Goal: Transaction & Acquisition: Book appointment/travel/reservation

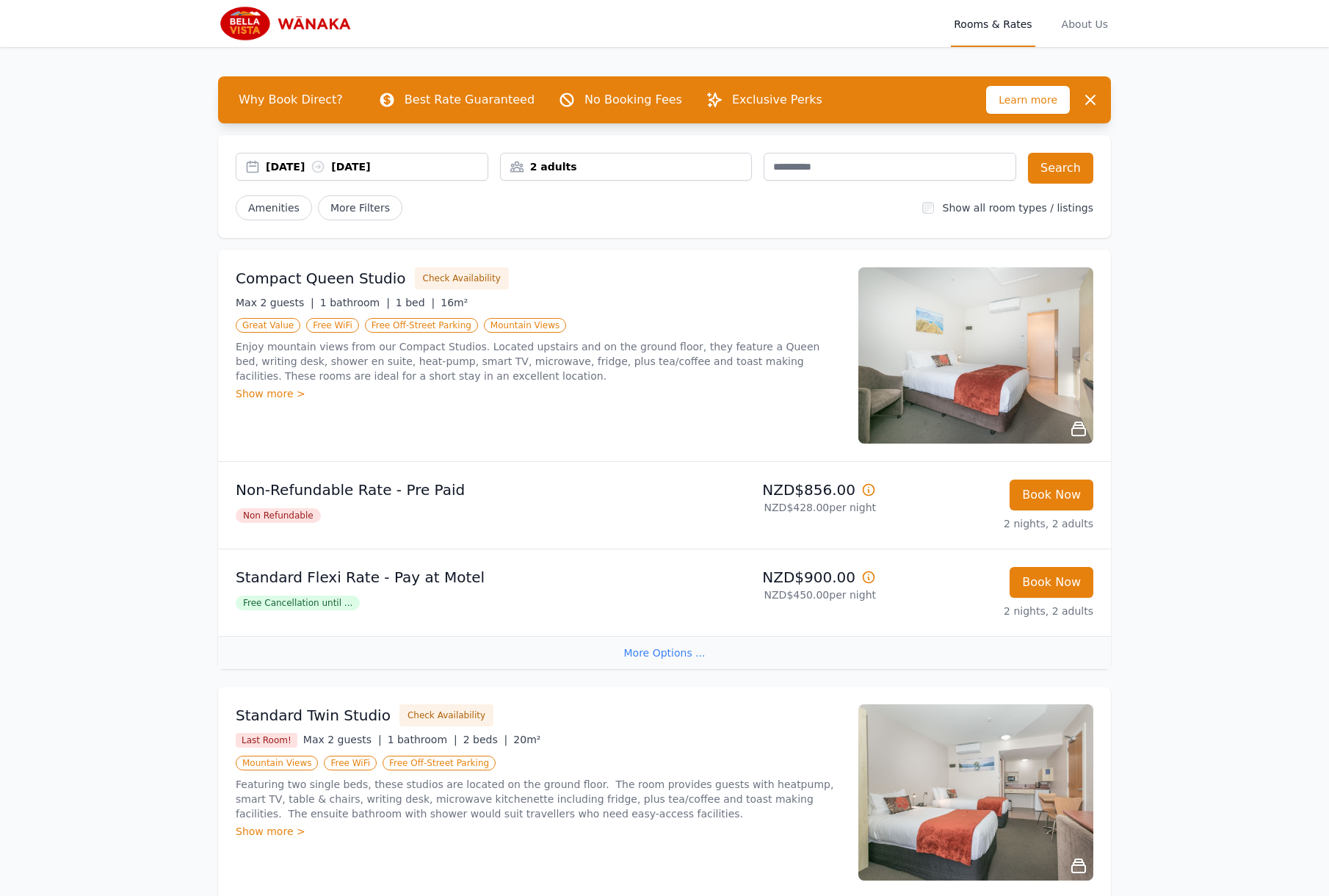
click at [601, 162] on div "2 adults" at bounding box center [626, 166] width 251 height 15
click at [521, 221] on icon at bounding box center [522, 222] width 12 height 12
click at [1045, 173] on button "Search" at bounding box center [1060, 168] width 65 height 31
click at [684, 665] on div "More Options ..." at bounding box center [664, 652] width 893 height 33
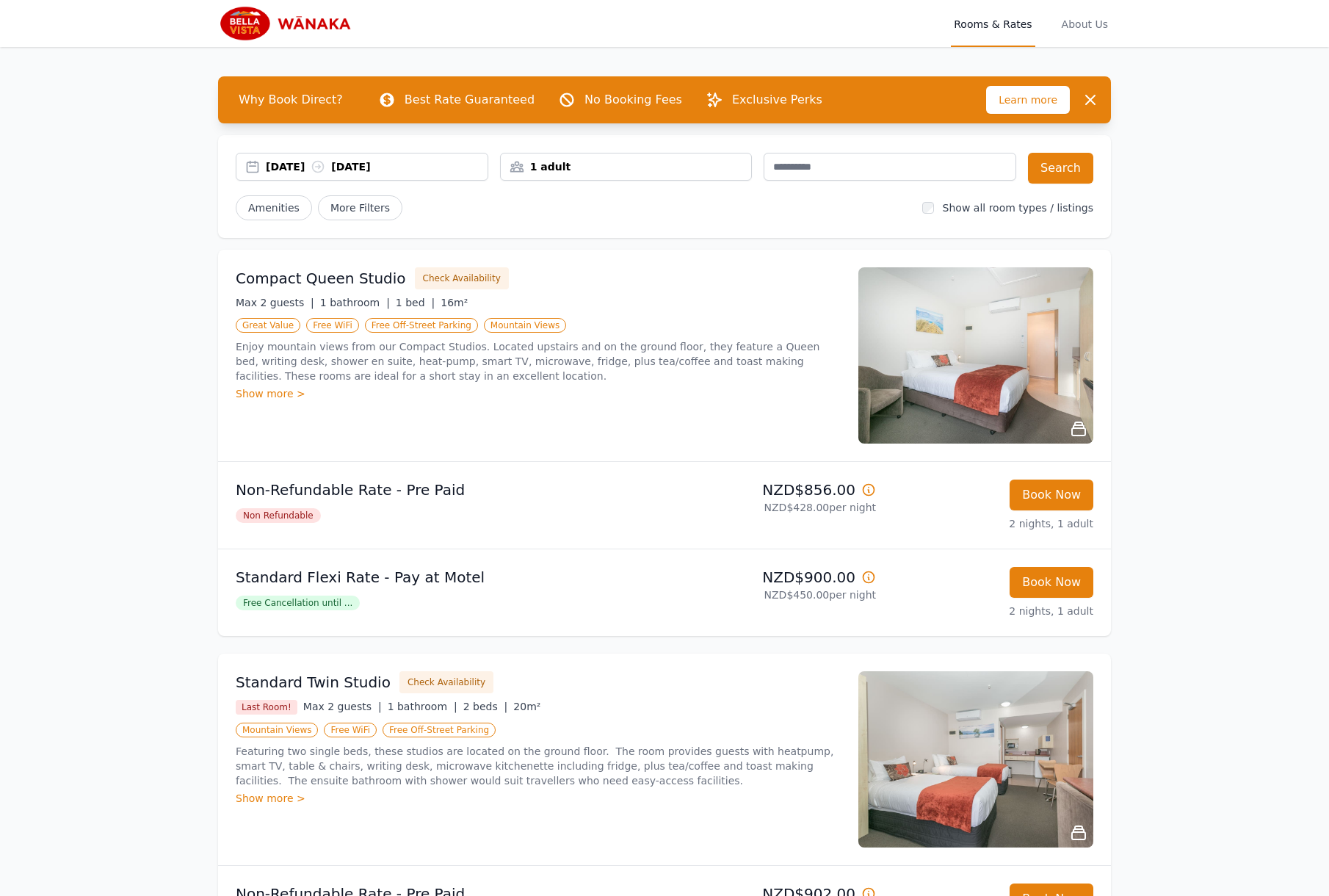
click at [958, 327] on img at bounding box center [975, 355] width 235 height 176
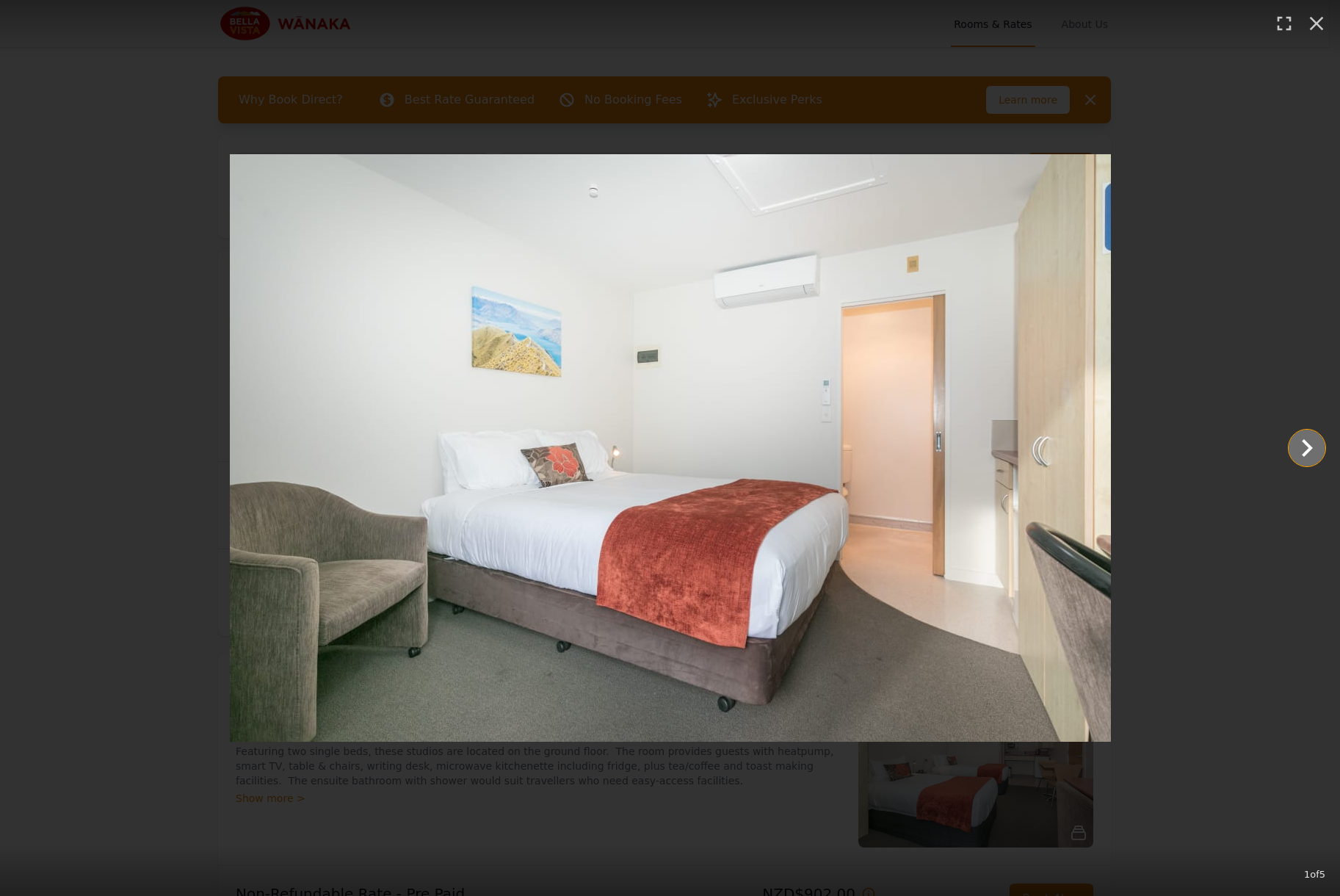
click at [1307, 448] on icon "Show slide 2 of 5" at bounding box center [1307, 447] width 35 height 35
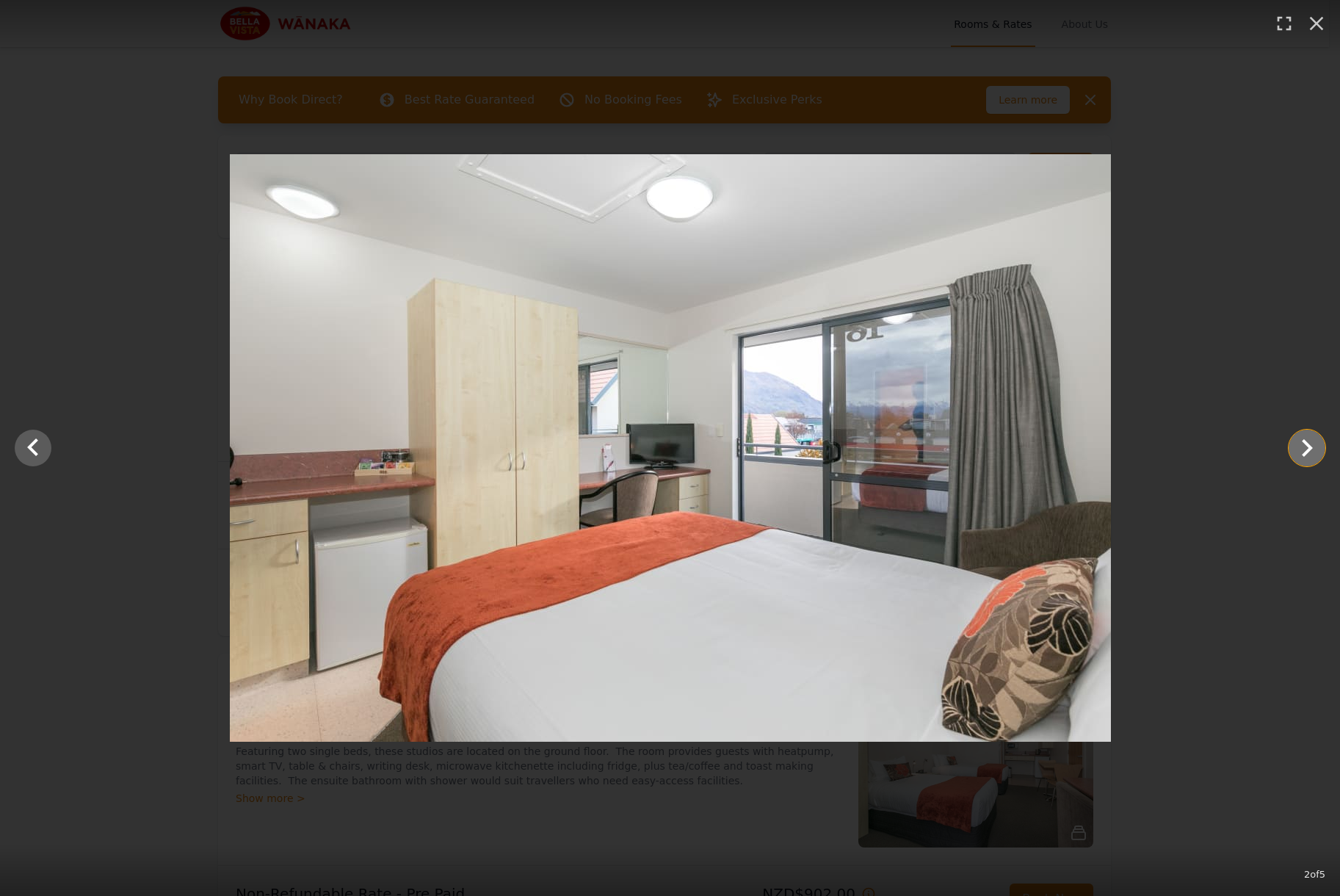
click at [1307, 448] on icon "Show slide 3 of 5" at bounding box center [1307, 447] width 35 height 35
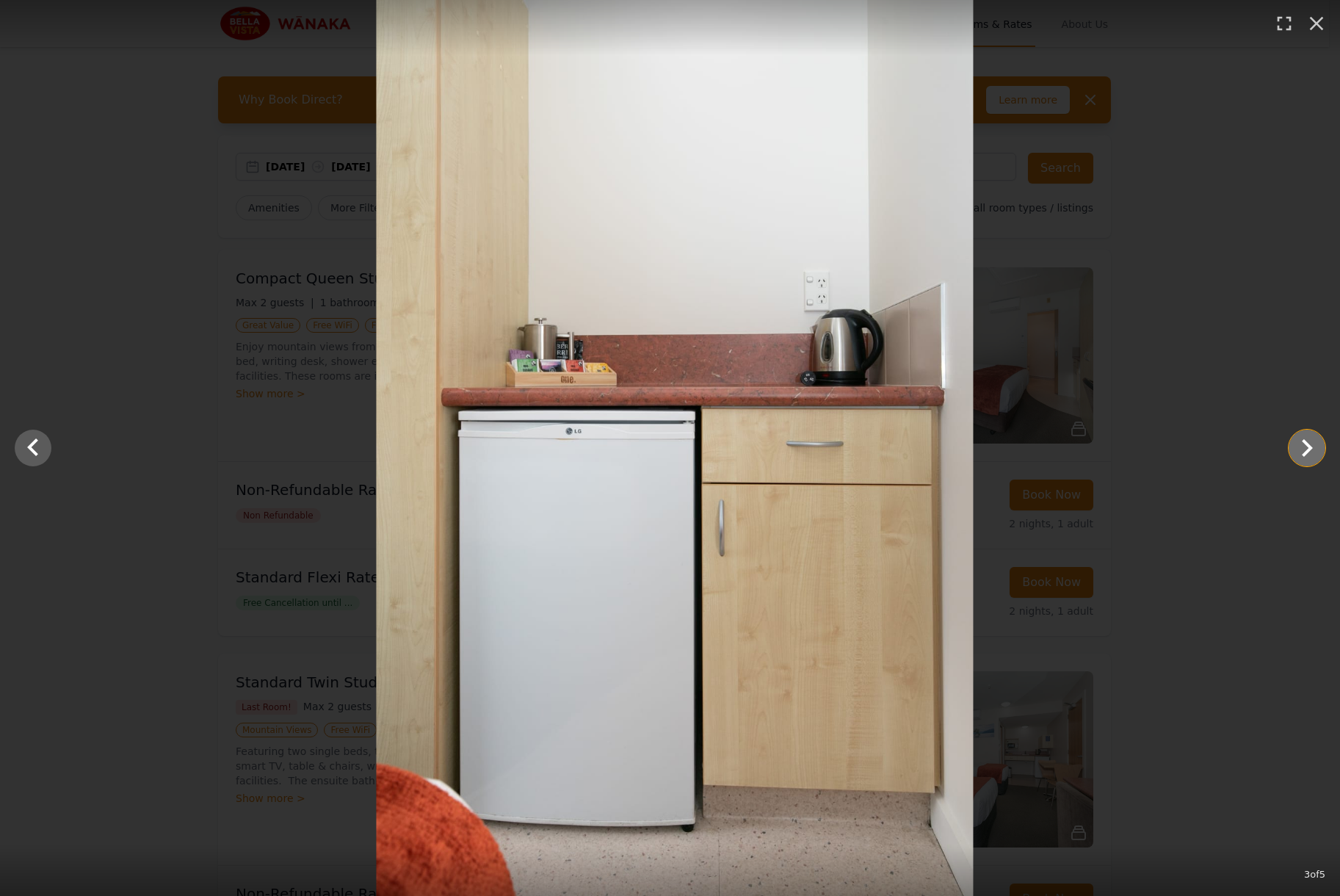
click at [1307, 448] on icon "Show slide 4 of 5" at bounding box center [1307, 447] width 35 height 35
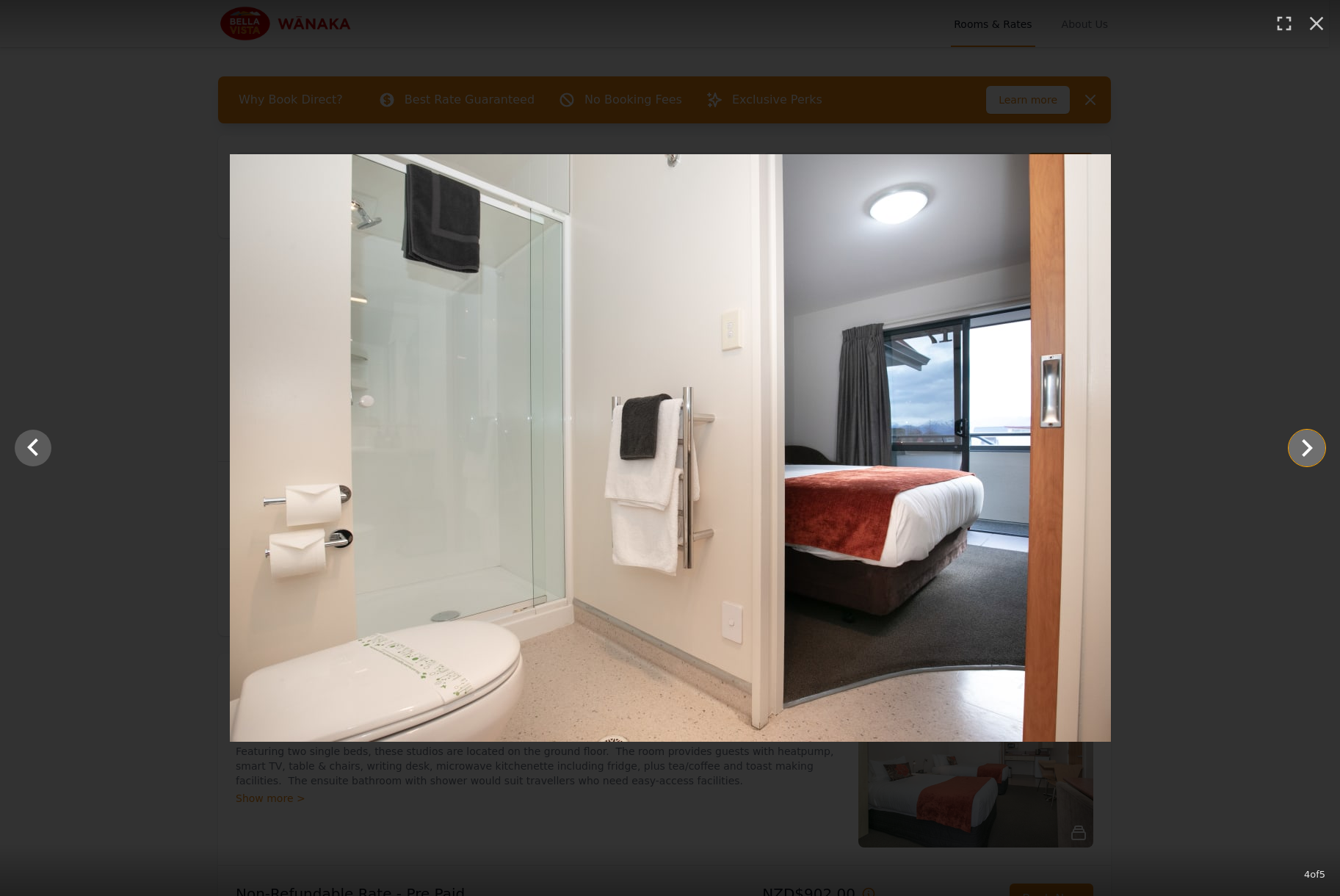
click at [1307, 448] on icon "Show slide 5 of 5" at bounding box center [1307, 447] width 35 height 35
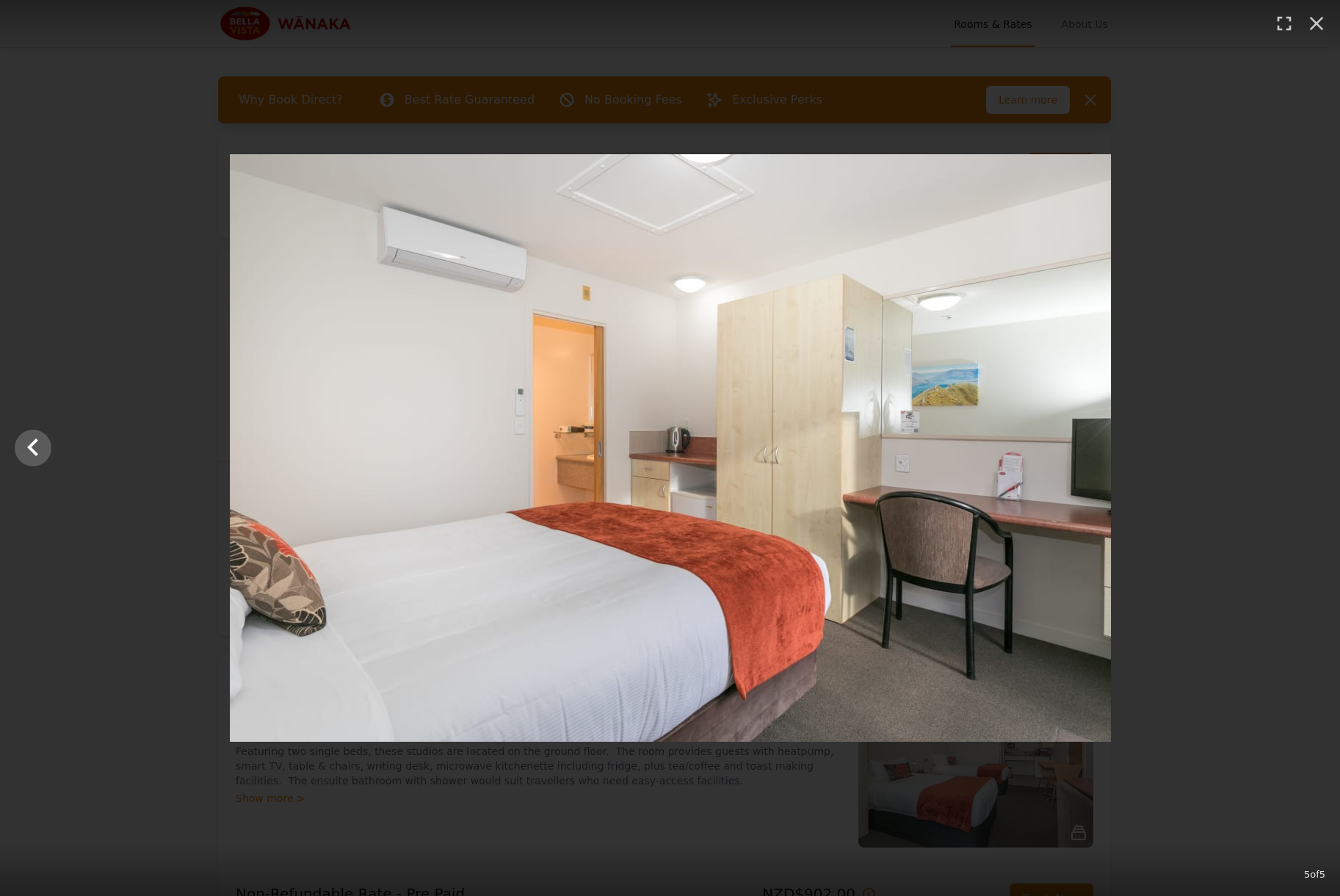
click at [1307, 448] on div at bounding box center [670, 448] width 1340 height 588
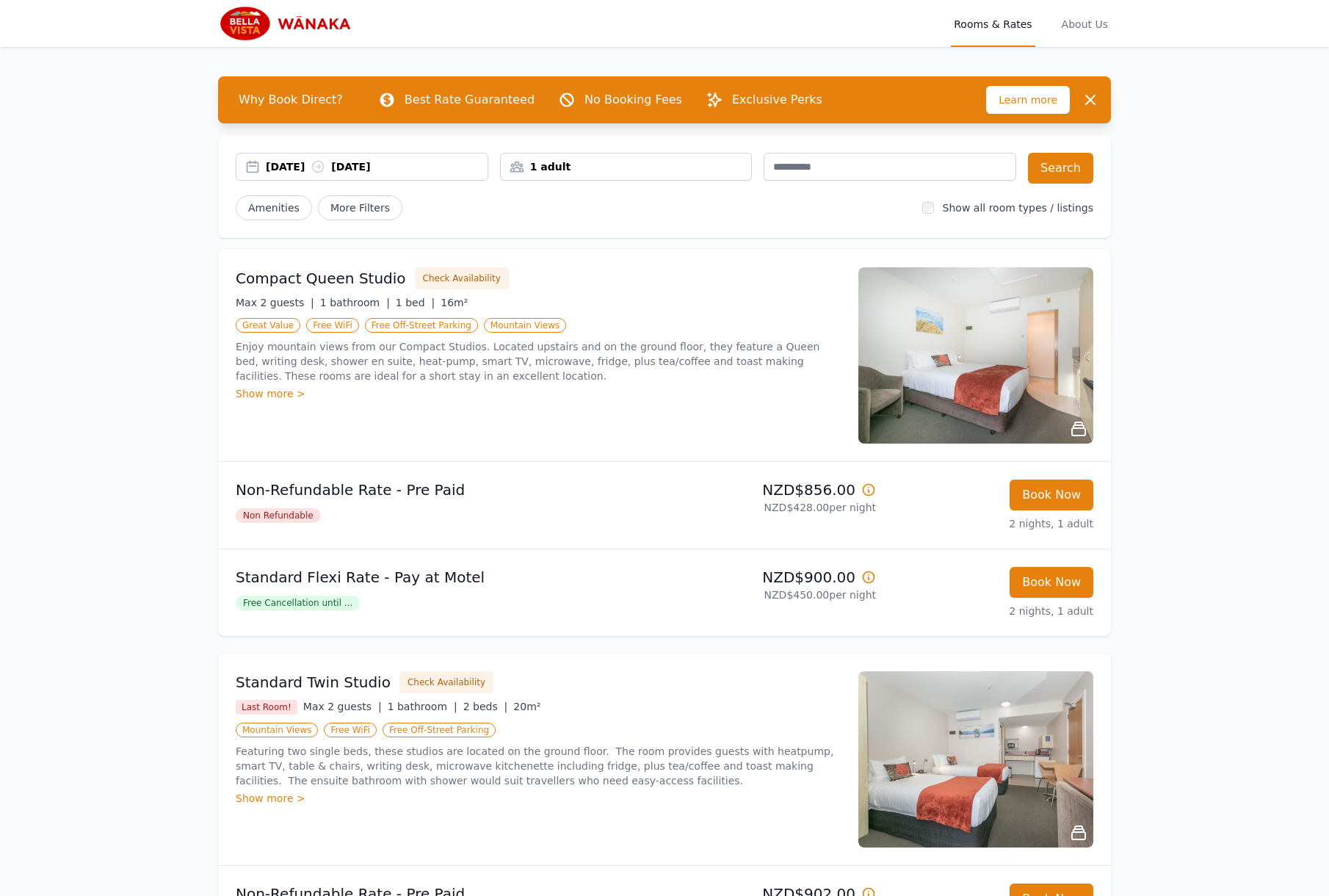
click at [284, 607] on span "Free Cancellation until ..." at bounding box center [298, 603] width 124 height 15
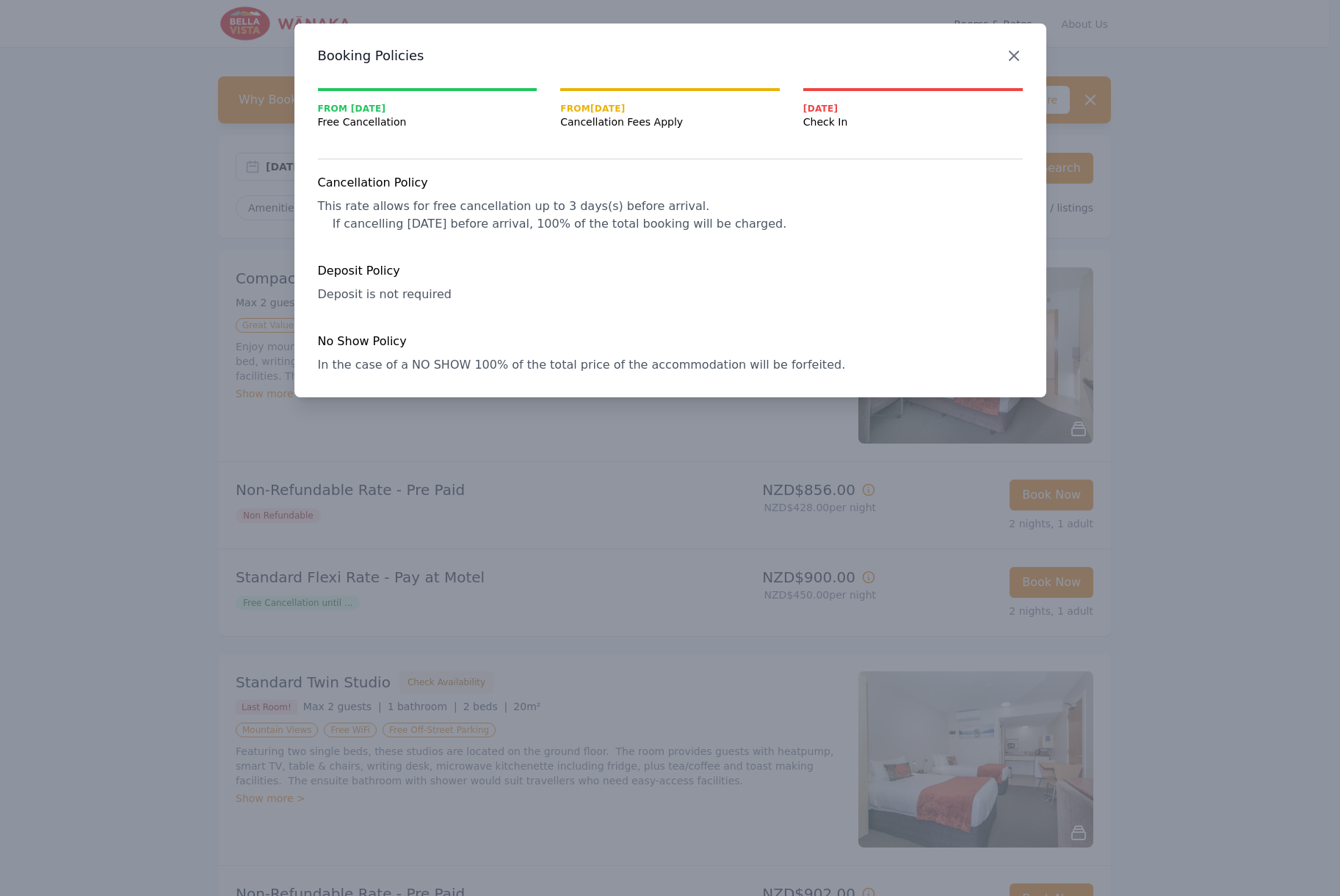
click at [1016, 54] on icon "button" at bounding box center [1014, 55] width 9 height 9
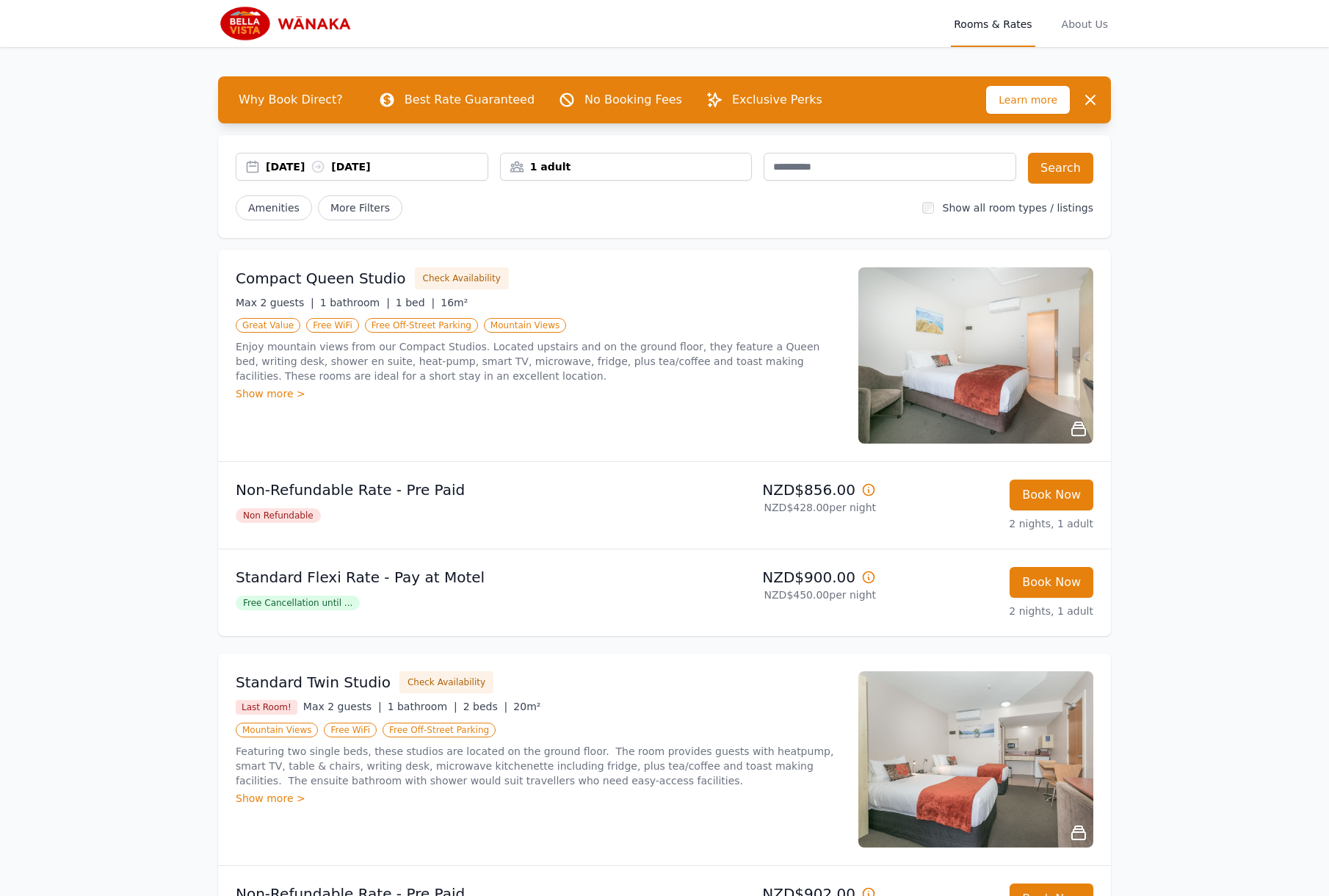
click at [1181, 440] on div "Open main menu Rooms & Rates About Us Why Book Direct? Best Rate Guaranteed No …" at bounding box center [664, 851] width 1329 height 1702
